Goal: Obtain resource: Download file/media

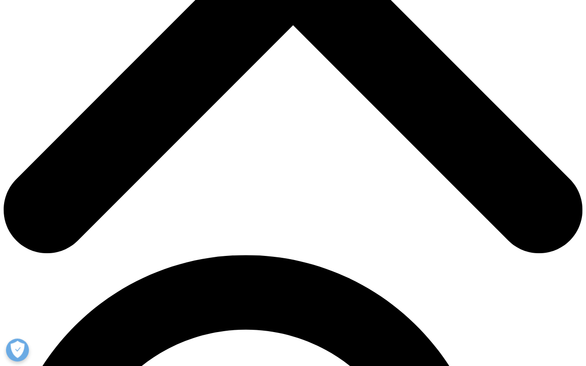
scroll to position [506, 541]
type input "[PERSON_NAME]"
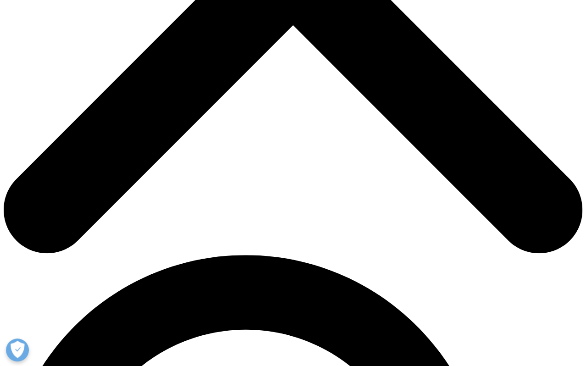
scroll to position [0, 31]
type input "[PERSON_NAME][EMAIL_ADDRESS][DOMAIN_NAME]"
type input "Prof. Dr."
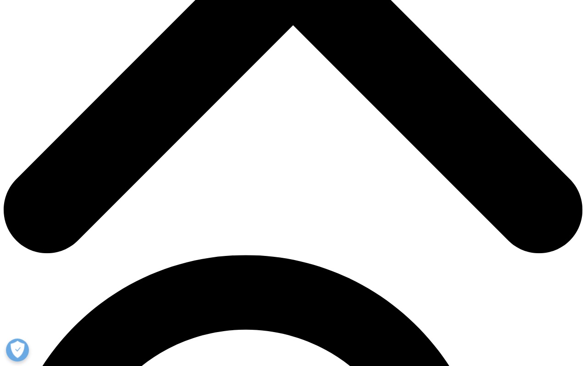
type input "[GEOGRAPHIC_DATA]"
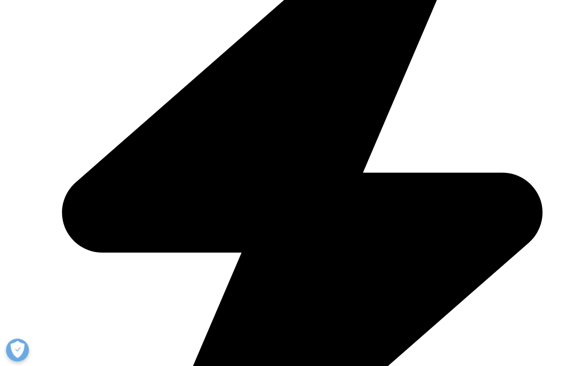
select select "Spain"
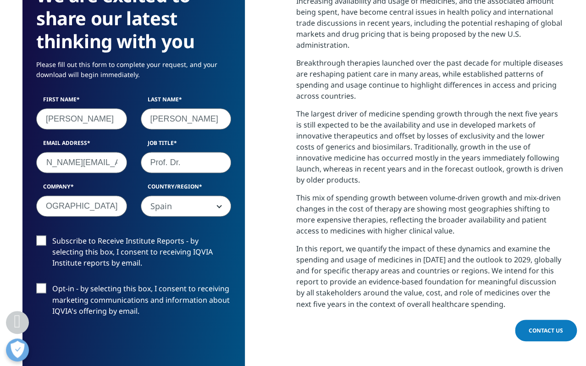
click at [42, 243] on label "Subscribe to Receive Institute Reports - by selecting this box, I consent to re…" at bounding box center [133, 254] width 195 height 38
click at [52, 235] on input "Subscribe to Receive Institute Reports - by selecting this box, I consent to re…" at bounding box center [52, 235] width 0 height 0
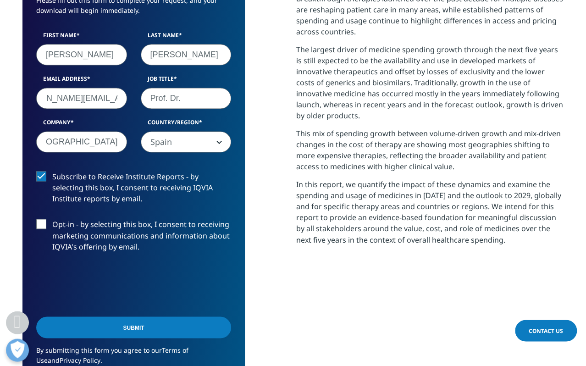
scroll to position [532, 0]
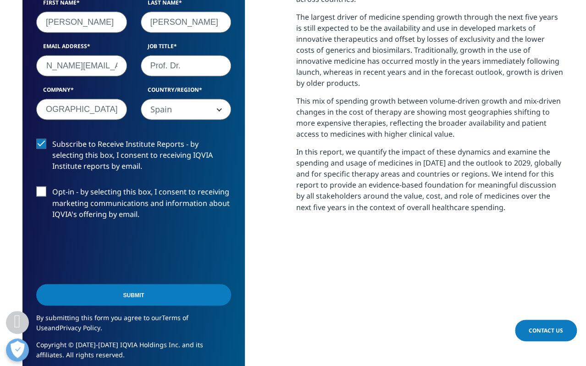
click at [148, 297] on input "Submit" at bounding box center [133, 295] width 195 height 22
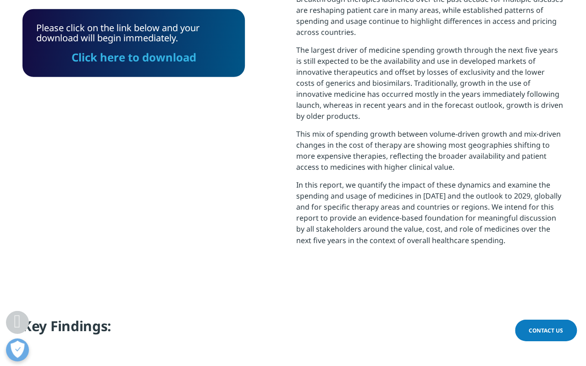
scroll to position [486, 0]
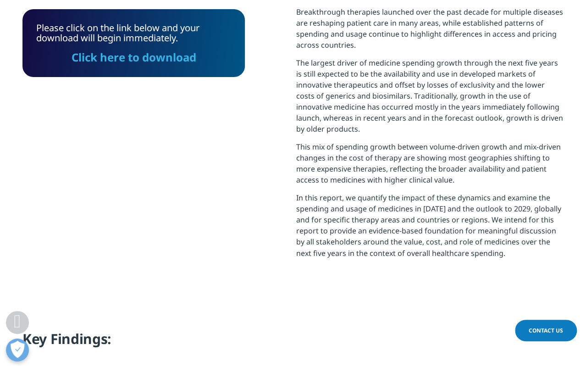
click at [179, 61] on link "Click here to download" at bounding box center [134, 57] width 125 height 15
